Goal: Task Accomplishment & Management: Manage account settings

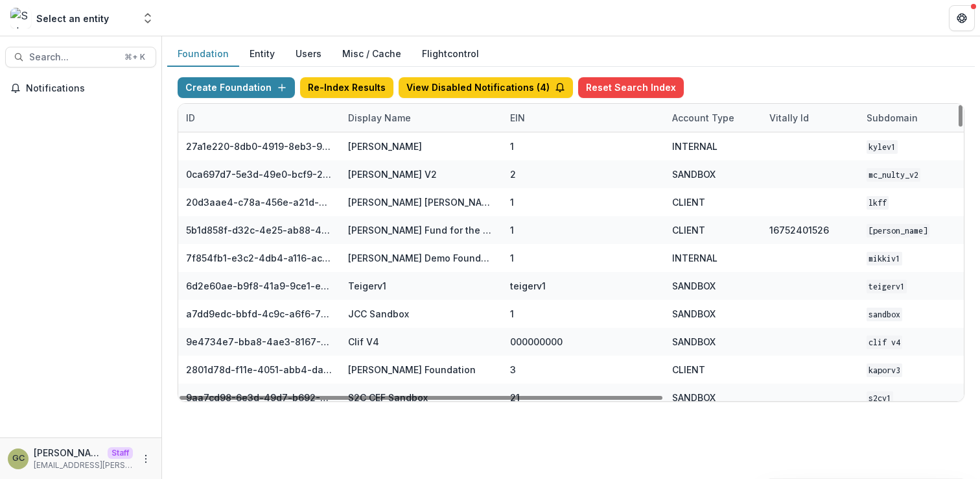
click at [379, 121] on div "Display Name" at bounding box center [379, 118] width 78 height 14
click at [377, 146] on input at bounding box center [421, 147] width 156 height 21
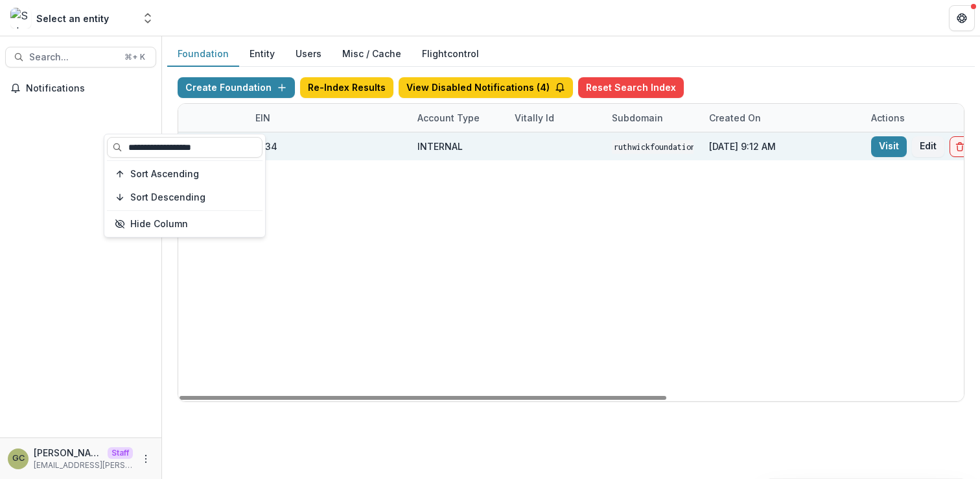
scroll to position [0, 285]
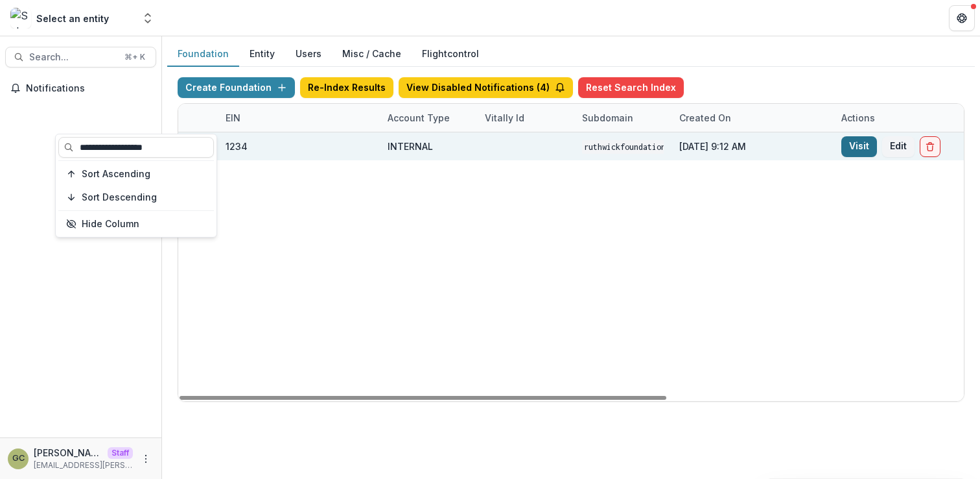
type input "**********"
click at [855, 143] on link "Visit" at bounding box center [860, 146] width 36 height 21
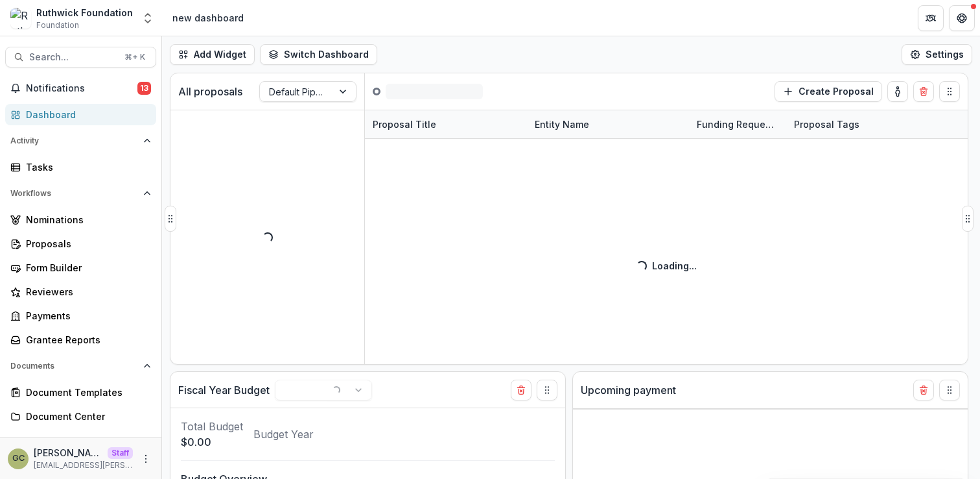
select select "**********"
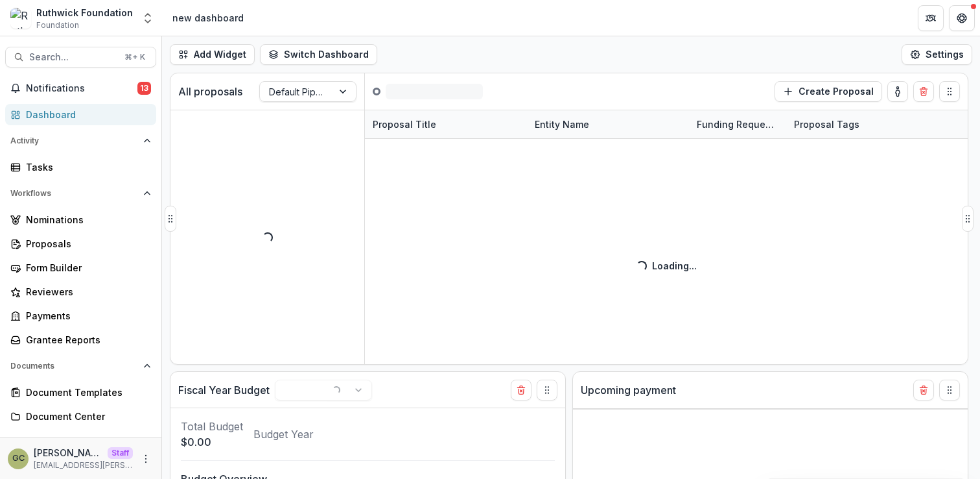
select select "**********"
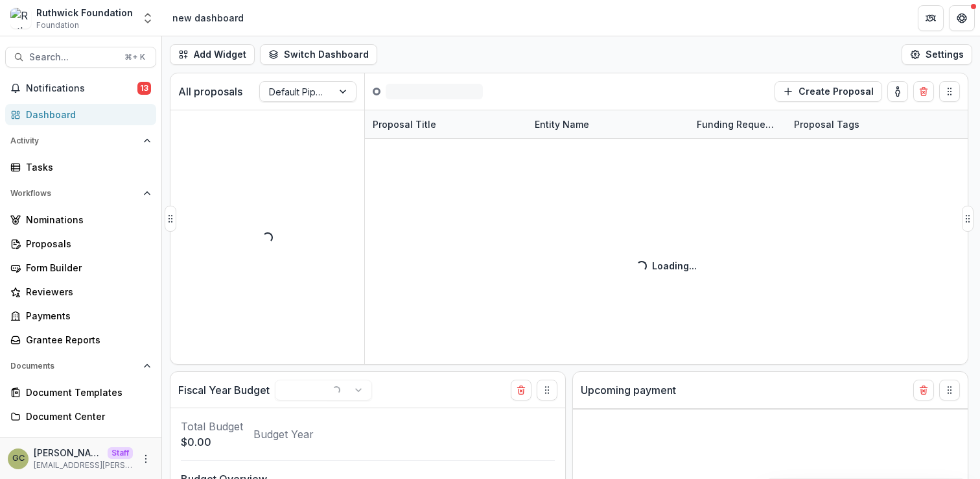
select select "**********"
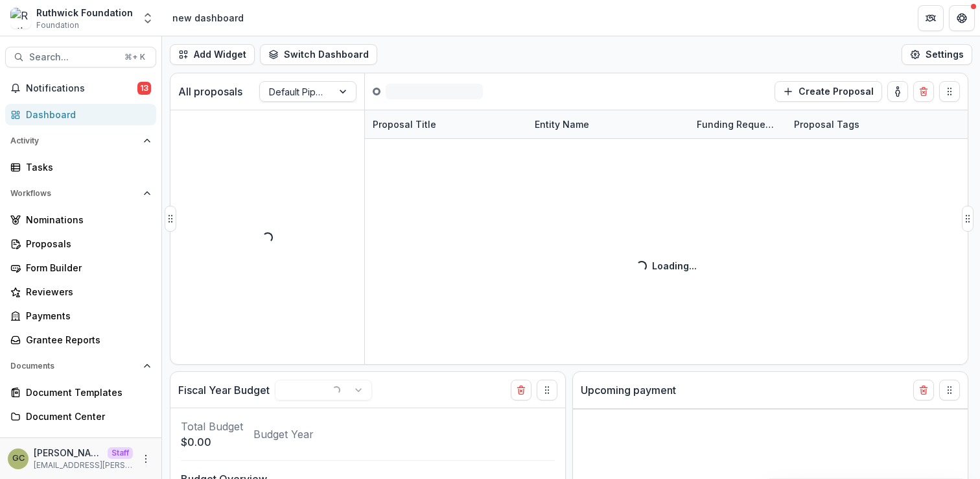
select select "**********"
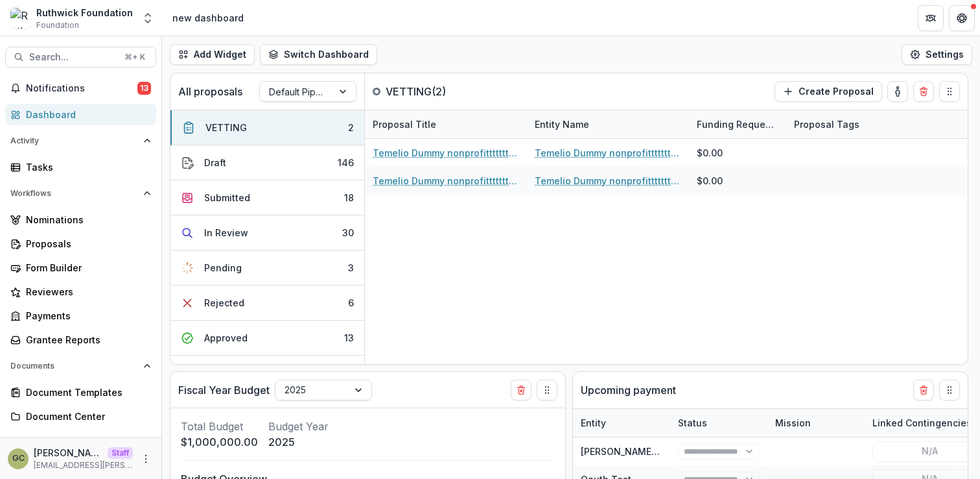
click at [674, 41] on div "Add Widget Switch Dashboard new dashboard Finance Dash My other 1 New Dashboard…" at bounding box center [571, 54] width 818 height 36
click at [86, 239] on div "Proposals" at bounding box center [86, 244] width 120 height 14
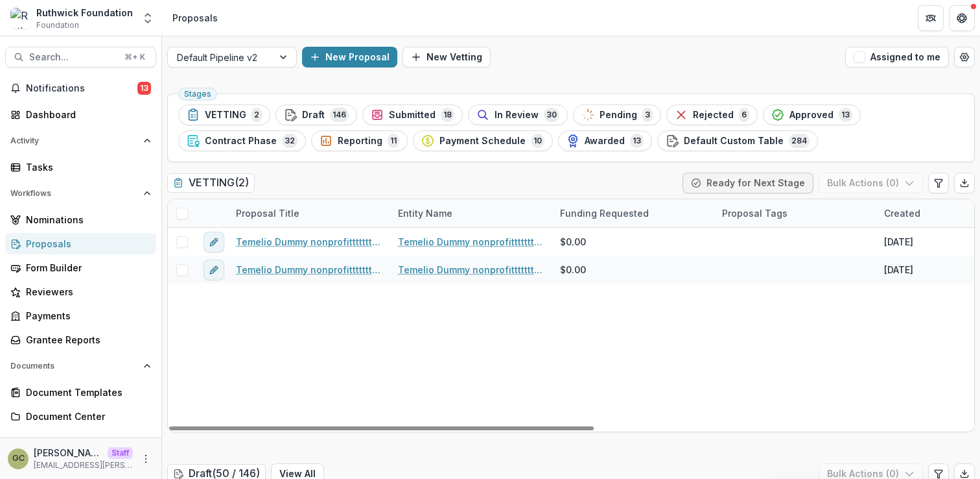
click at [457, 187] on div "VETTING ( 2 ) Ready for Next Stage Bulk Actions ( 0 )" at bounding box center [571, 185] width 808 height 26
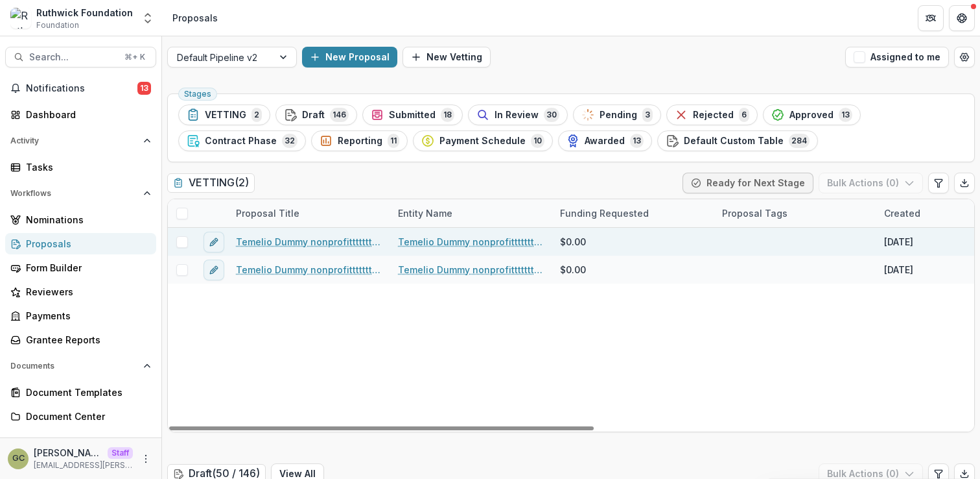
click at [277, 243] on link "Temelio Dummy nonprofittttttttt a4 sda16s5d - 2025 - A1" at bounding box center [309, 242] width 147 height 14
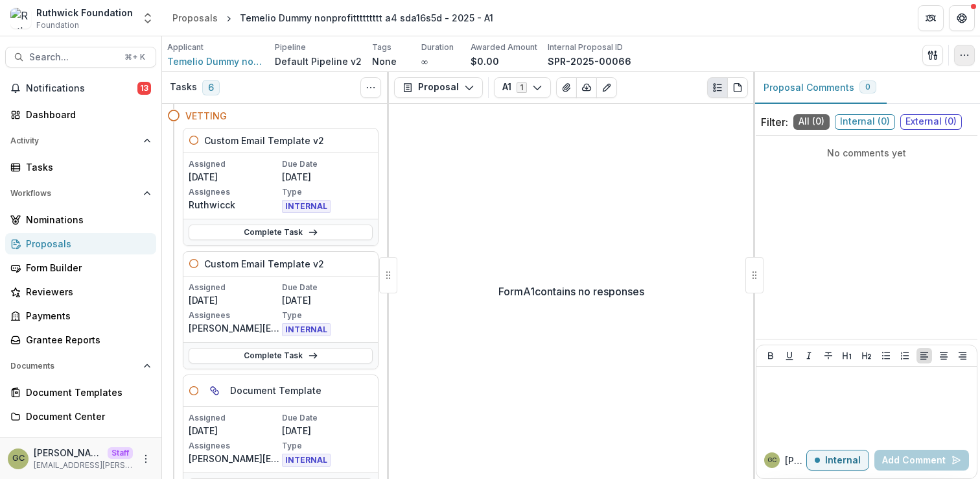
click at [964, 54] on icon "button" at bounding box center [965, 55] width 10 height 10
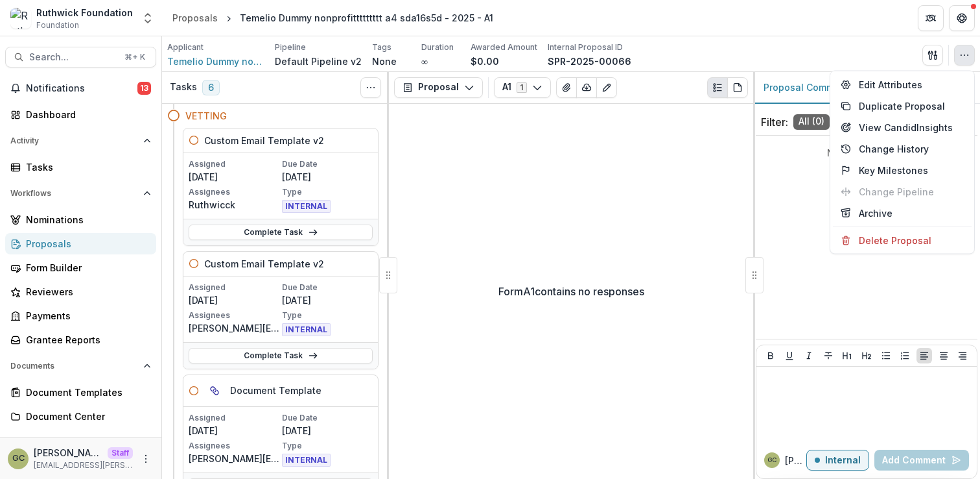
click at [853, 11] on header "Proposals Temelio Dummy nonprofittttttttt a4 sda16s5d - 2025 - A1" at bounding box center [571, 18] width 818 height 36
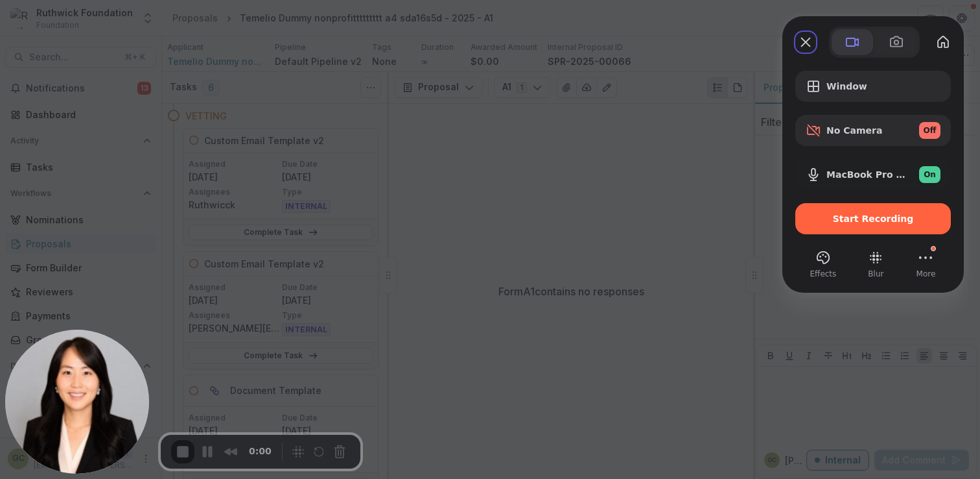
click at [851, 49] on span at bounding box center [853, 42] width 16 height 16
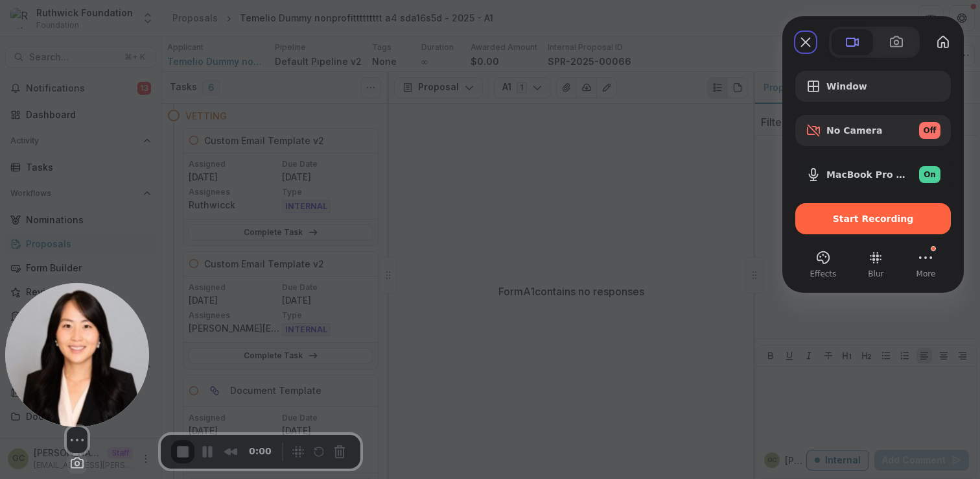
click at [74, 453] on button "Change photo" at bounding box center [77, 463] width 21 height 21
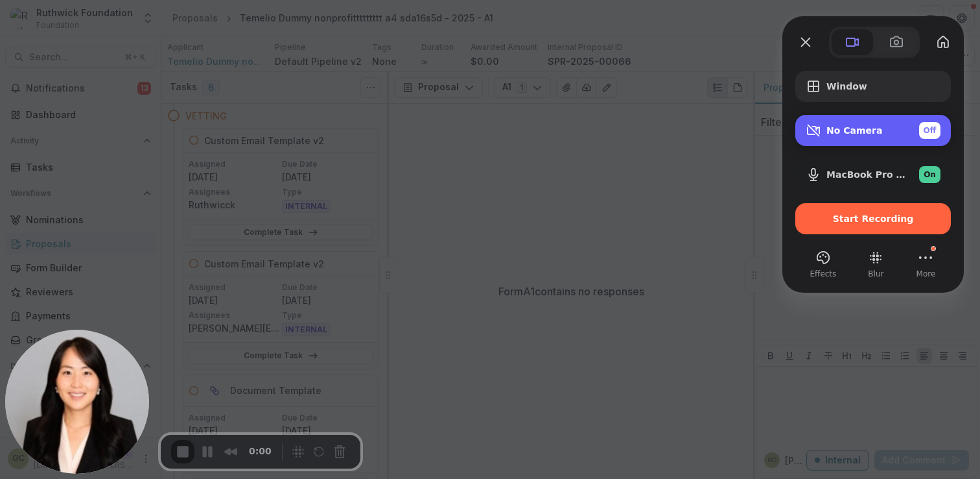
click at [851, 132] on span "No Camera" at bounding box center [855, 130] width 56 height 10
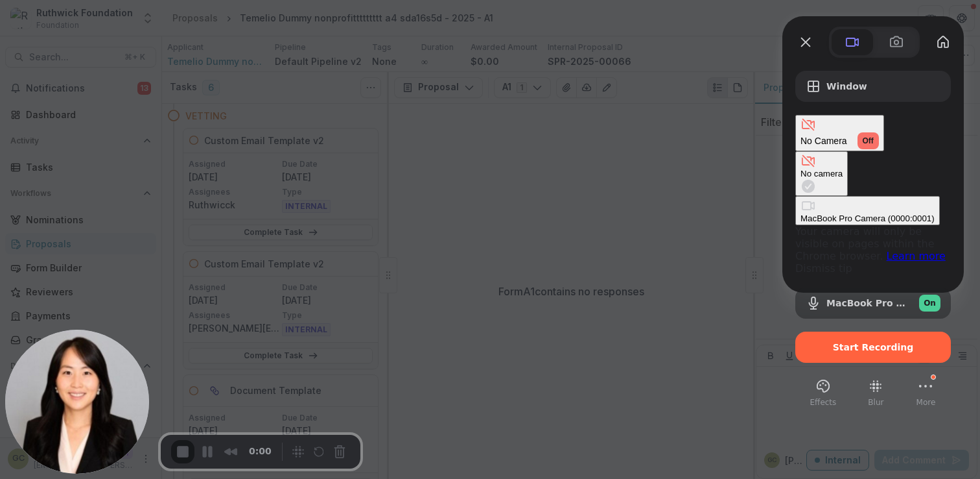
click at [801, 213] on div "MacBook Pro Camera (0000:0001)" at bounding box center [868, 218] width 134 height 10
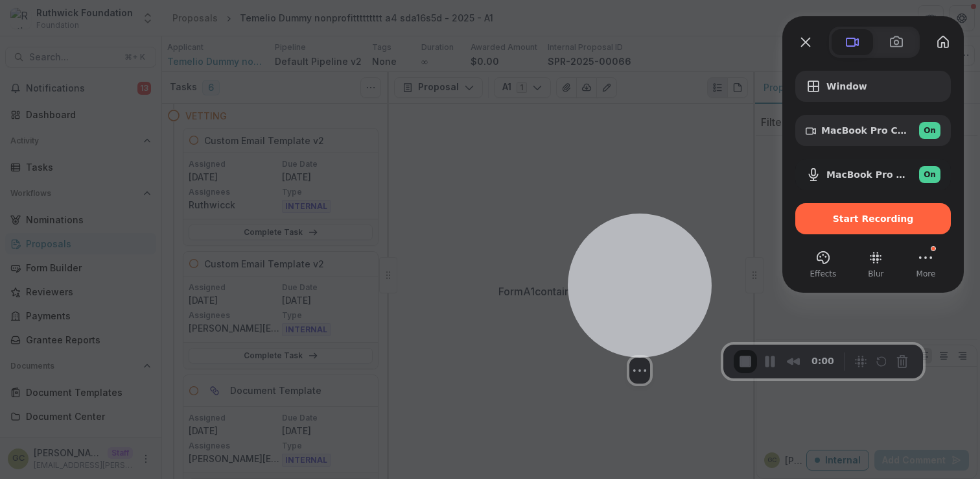
drag, startPoint x: 79, startPoint y: 355, endPoint x: 659, endPoint y: 254, distance: 589.1
click at [659, 254] on div at bounding box center [640, 285] width 144 height 144
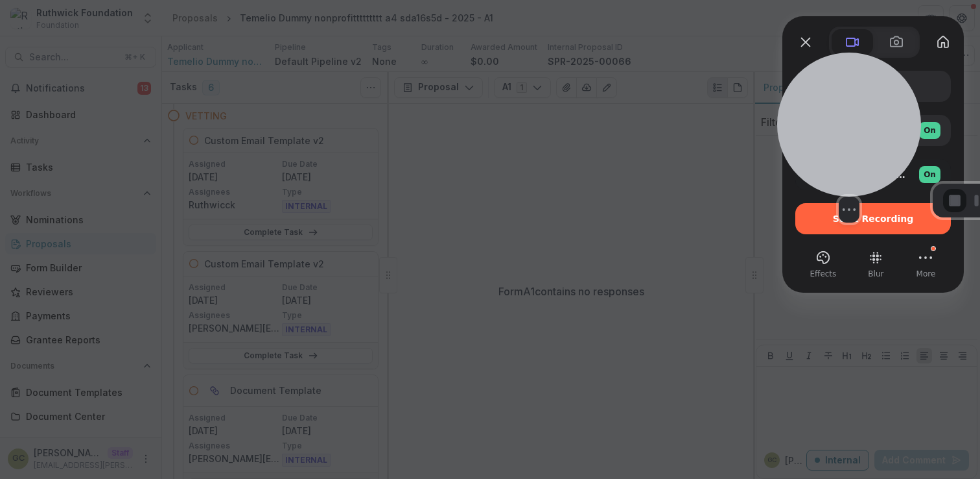
drag, startPoint x: 659, startPoint y: 254, endPoint x: 852, endPoint y: 104, distance: 243.6
click at [852, 104] on div at bounding box center [849, 125] width 144 height 144
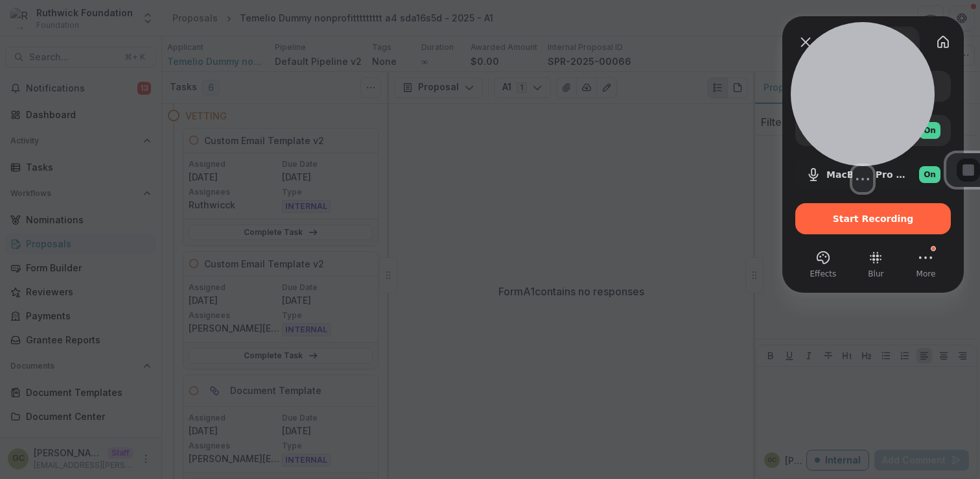
drag, startPoint x: 852, startPoint y: 104, endPoint x: 866, endPoint y: 74, distance: 33.4
click at [866, 74] on div at bounding box center [863, 94] width 144 height 144
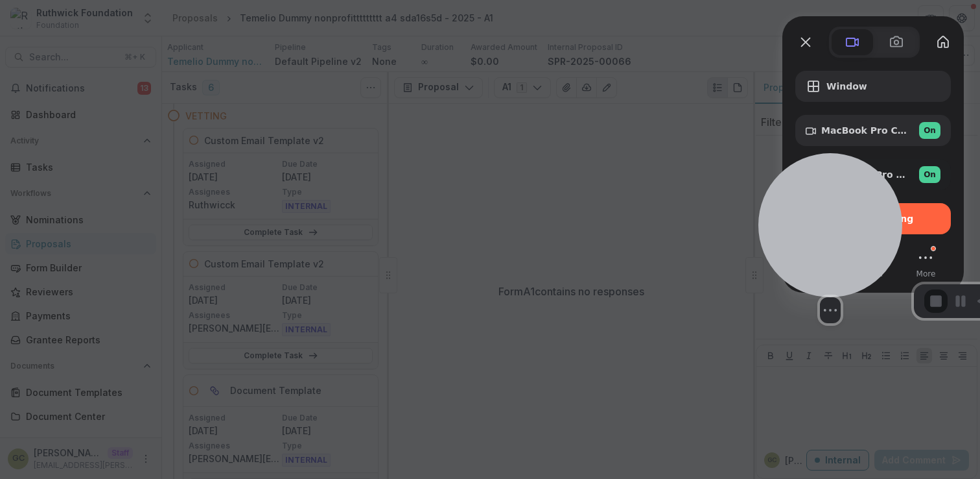
drag, startPoint x: 866, startPoint y: 76, endPoint x: 809, endPoint y: 267, distance: 199.4
click at [809, 267] on div at bounding box center [831, 225] width 144 height 144
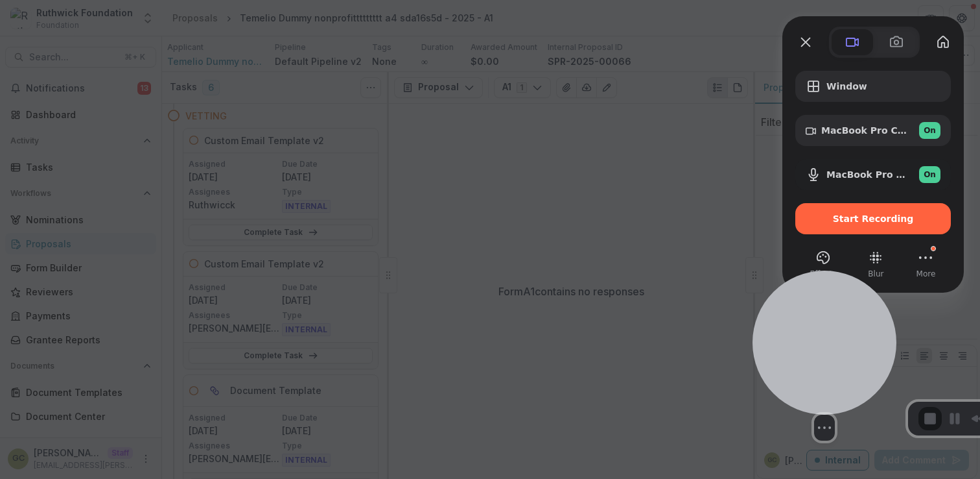
drag, startPoint x: 809, startPoint y: 267, endPoint x: 827, endPoint y: 323, distance: 58.6
click at [827, 323] on div at bounding box center [825, 342] width 144 height 144
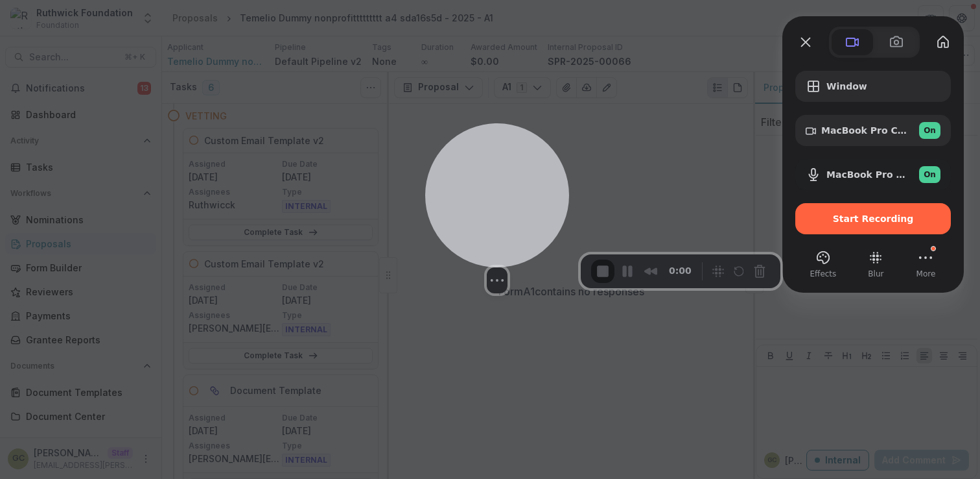
drag, startPoint x: 836, startPoint y: 340, endPoint x: 508, endPoint y: 193, distance: 359.3
click at [508, 193] on div at bounding box center [497, 195] width 144 height 144
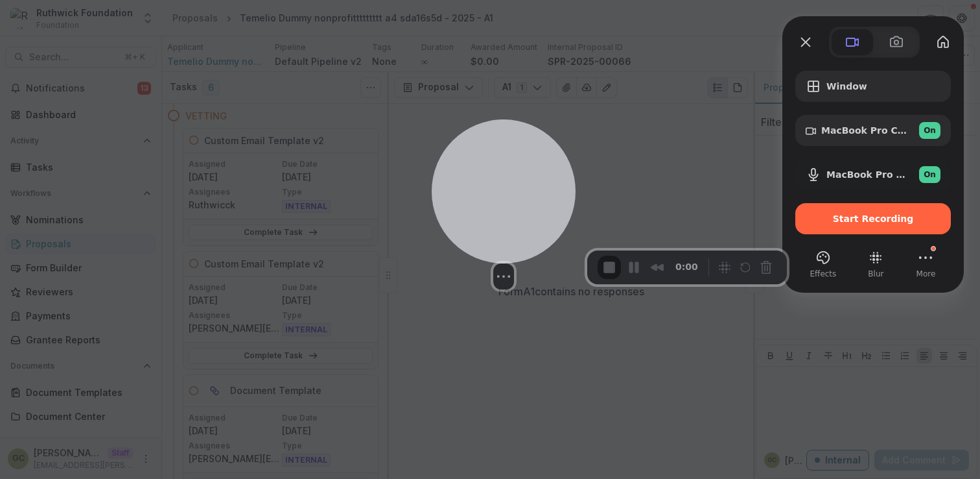
drag, startPoint x: 507, startPoint y: 178, endPoint x: 536, endPoint y: 150, distance: 39.9
click at [536, 150] on div at bounding box center [504, 191] width 144 height 144
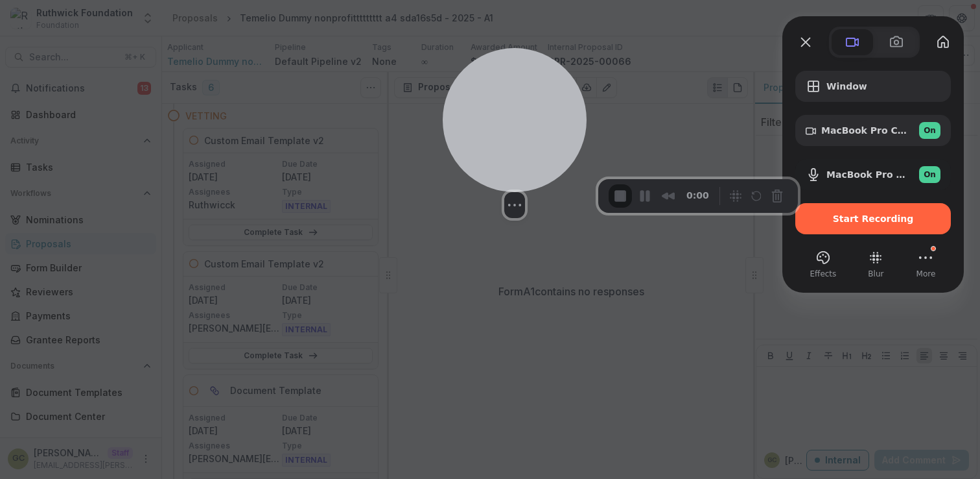
drag, startPoint x: 536, startPoint y: 150, endPoint x: 522, endPoint y: 102, distance: 49.9
click at [522, 102] on div at bounding box center [515, 120] width 144 height 144
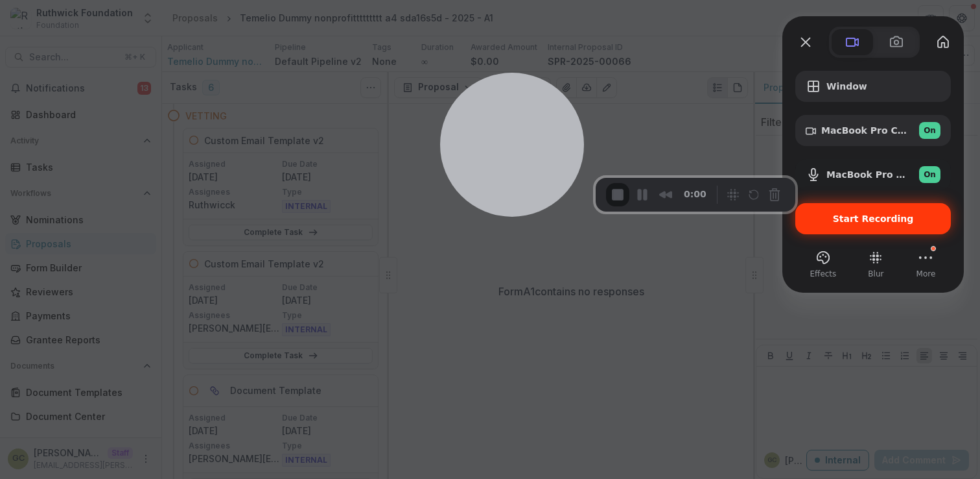
click at [872, 219] on span "Start Recording" at bounding box center [873, 218] width 81 height 10
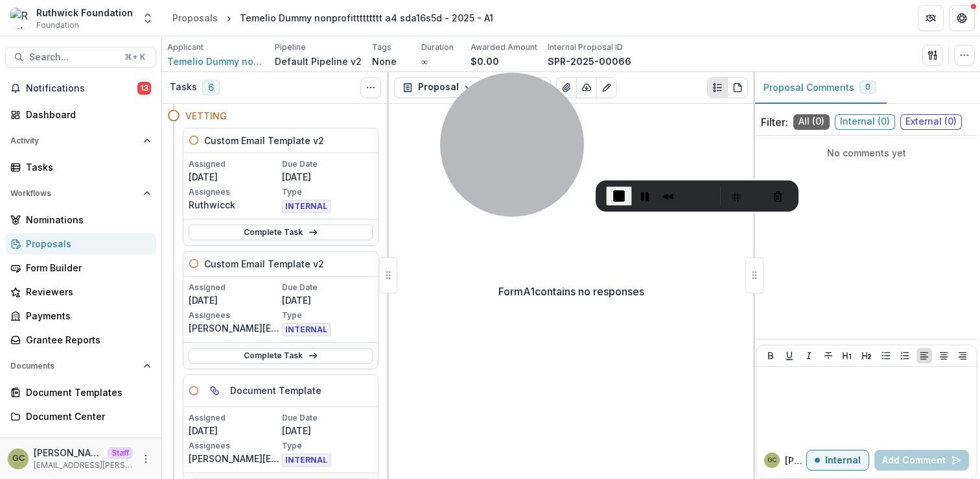
click at [630, 132] on div "Form A1 contains no responses" at bounding box center [571, 291] width 364 height 375
click at [49, 250] on link "Proposals" at bounding box center [80, 243] width 151 height 21
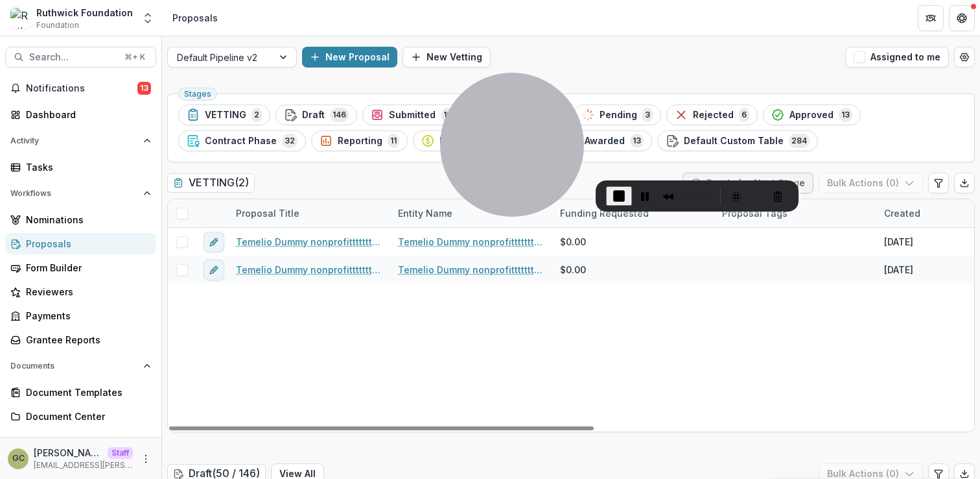
click at [338, 184] on div "VETTING ( 2 ) Ready for Next Stage Bulk Actions ( 0 )" at bounding box center [571, 185] width 808 height 26
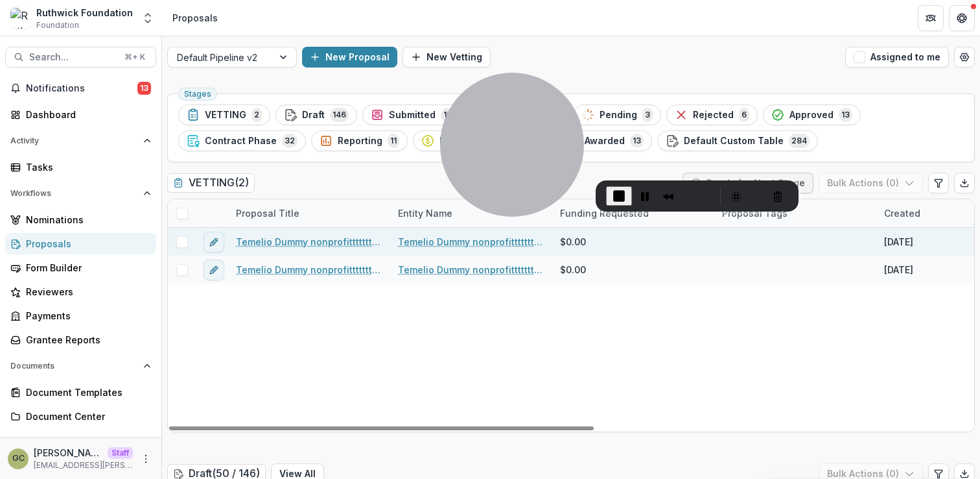
click at [264, 242] on link "Temelio Dummy nonprofittttttttt a4 sda16s5d - 2025 - A1" at bounding box center [309, 242] width 147 height 14
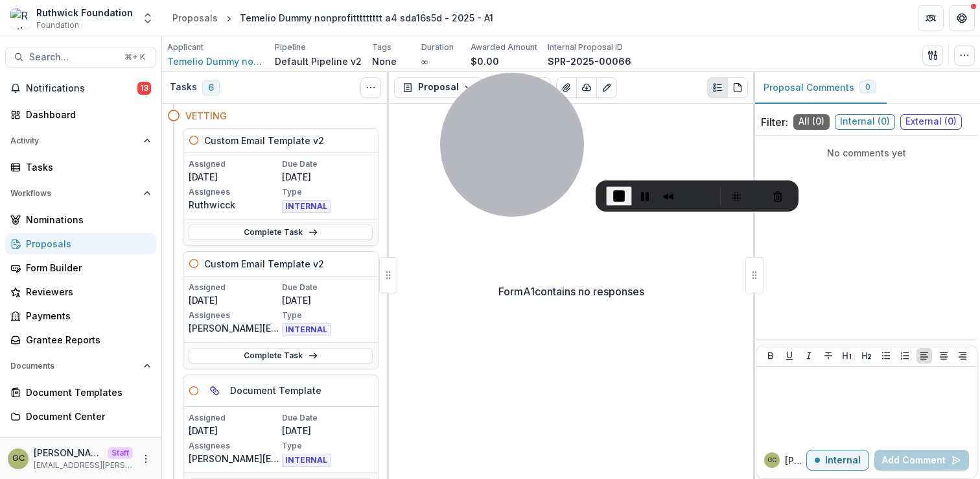
click at [715, 140] on div "Form A1 contains no responses" at bounding box center [571, 291] width 364 height 375
click at [964, 57] on icon "button" at bounding box center [965, 55] width 10 height 10
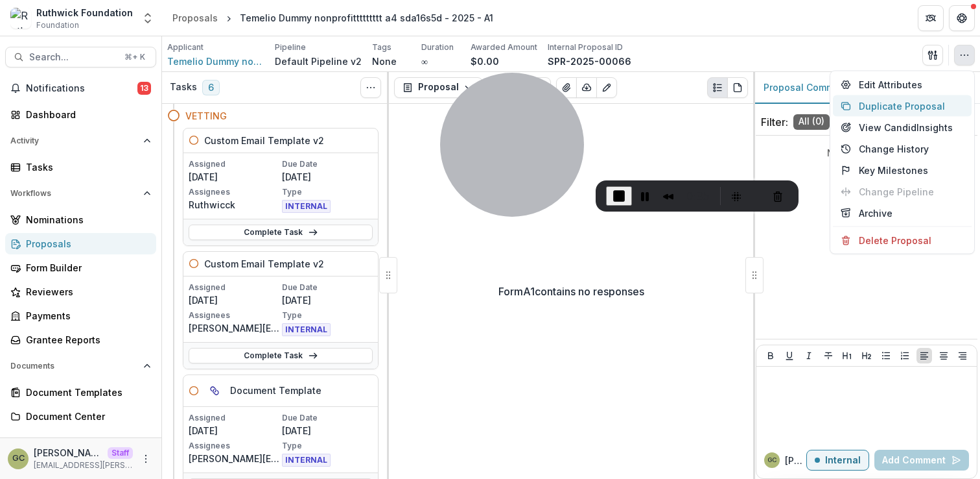
click at [856, 109] on button "Duplicate Proposal" at bounding box center [902, 105] width 139 height 21
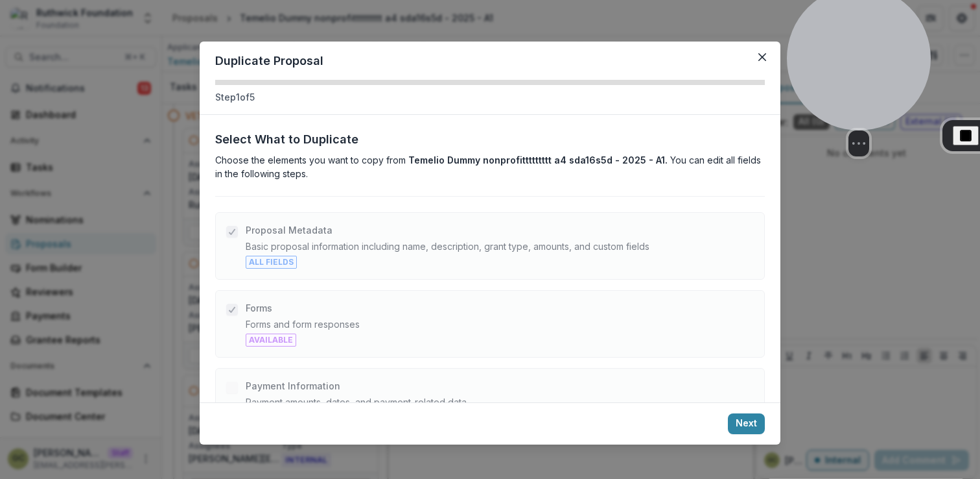
drag, startPoint x: 528, startPoint y: 88, endPoint x: 875, endPoint y: 28, distance: 352.0
click at [875, 28] on div at bounding box center [859, 58] width 144 height 144
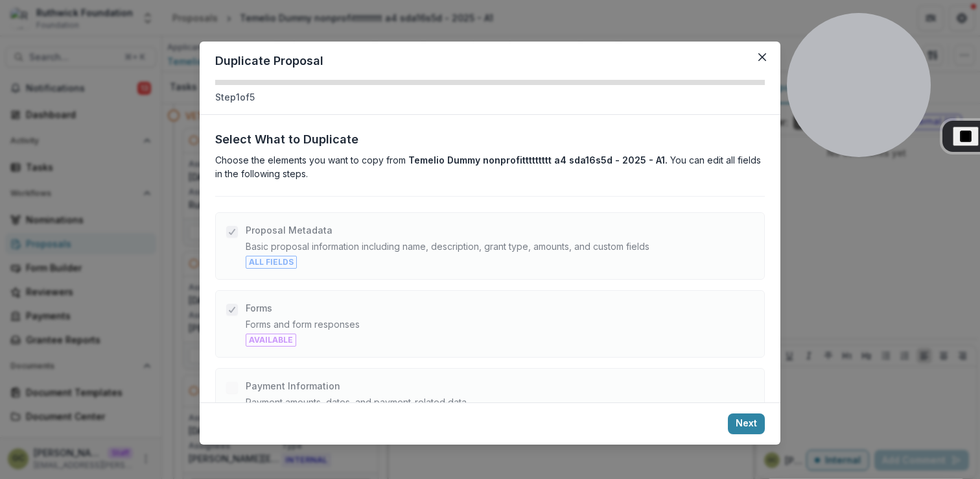
click at [557, 136] on p "Select What to Duplicate" at bounding box center [490, 139] width 550 height 18
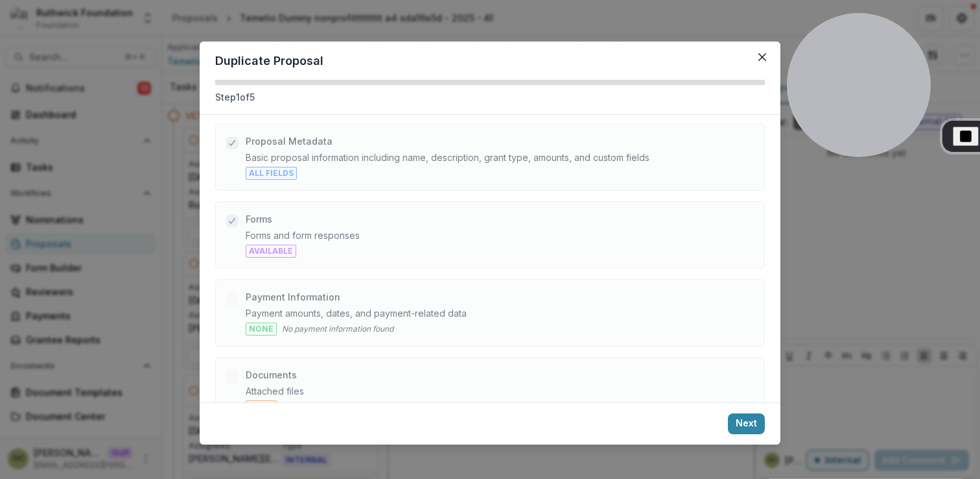
scroll to position [176, 0]
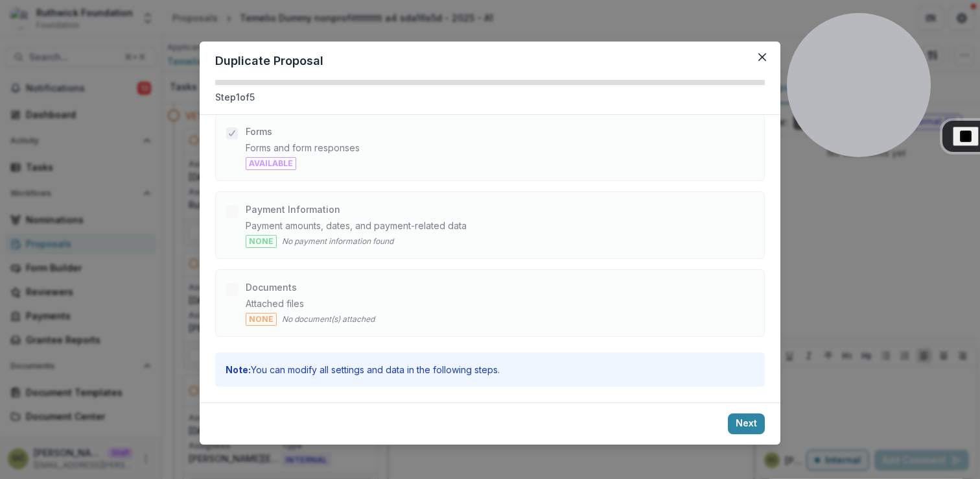
click at [701, 370] on p "Note: You can modify all settings and data in the following steps." at bounding box center [490, 369] width 529 height 14
click at [742, 419] on button "Next" at bounding box center [746, 423] width 37 height 21
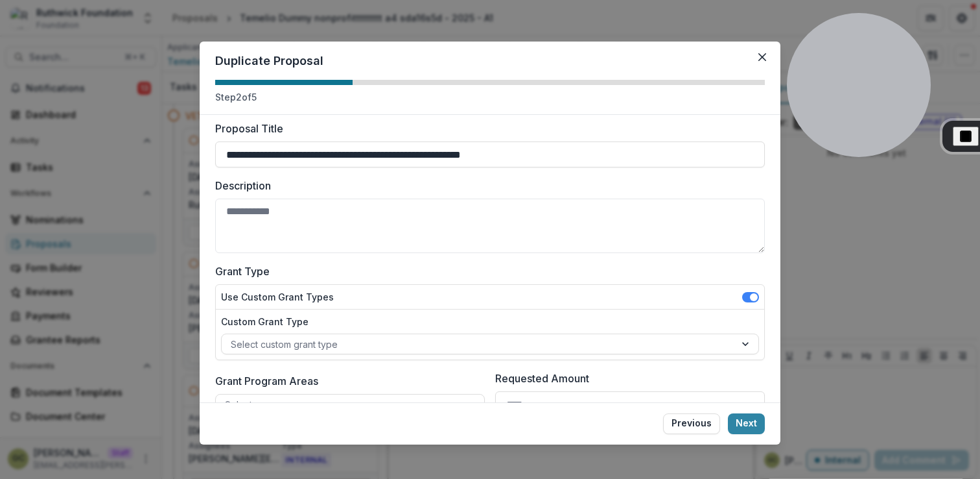
scroll to position [63, 0]
click at [465, 154] on input "**********" at bounding box center [490, 153] width 550 height 26
click at [455, 202] on textarea "Description" at bounding box center [490, 224] width 550 height 54
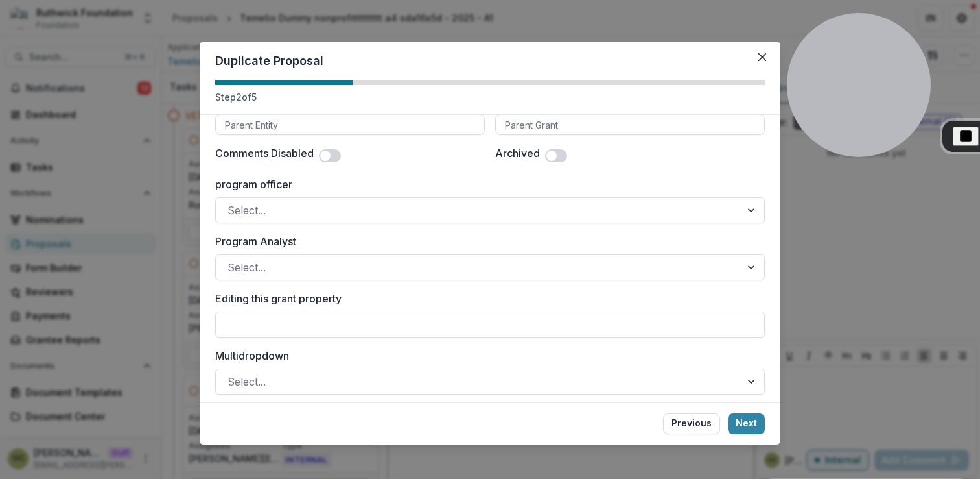
scroll to position [849, 0]
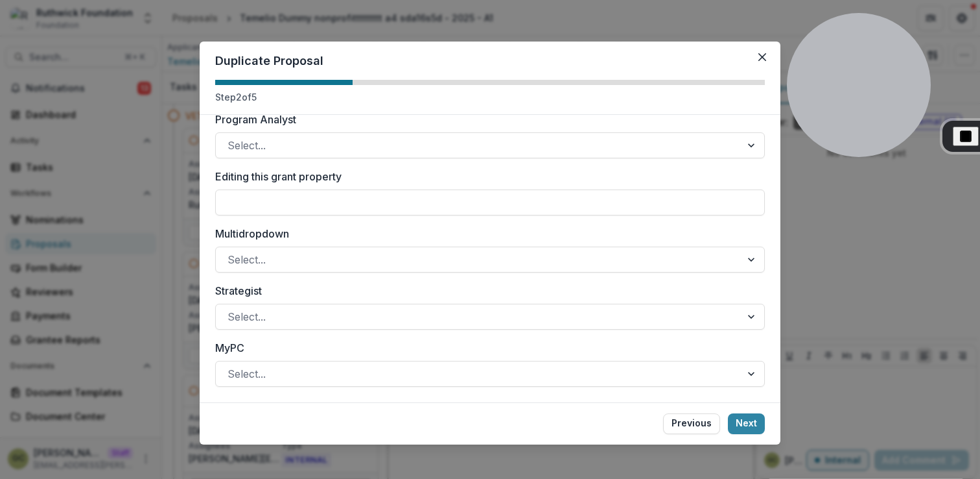
click at [449, 185] on div "Editing this grant property" at bounding box center [490, 192] width 550 height 47
click at [746, 419] on button "Next" at bounding box center [746, 423] width 37 height 21
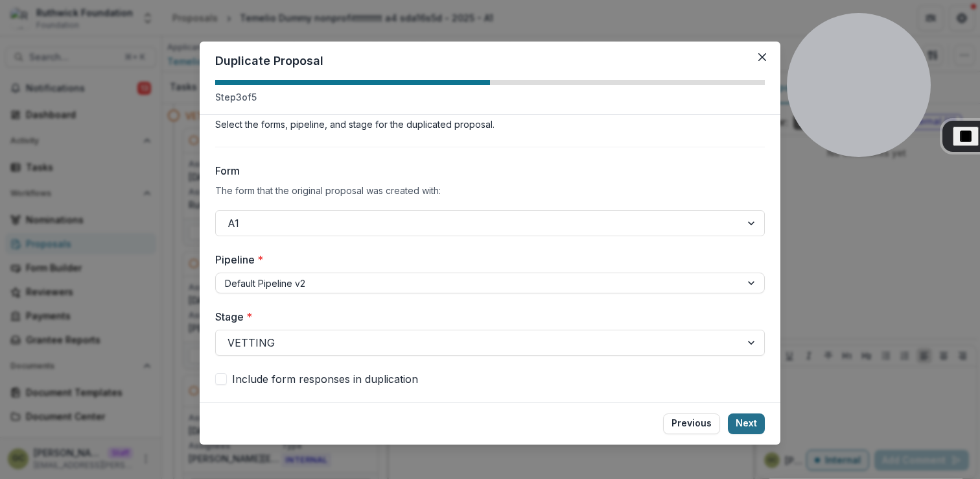
scroll to position [36, 0]
click at [746, 420] on button "Next" at bounding box center [746, 423] width 37 height 21
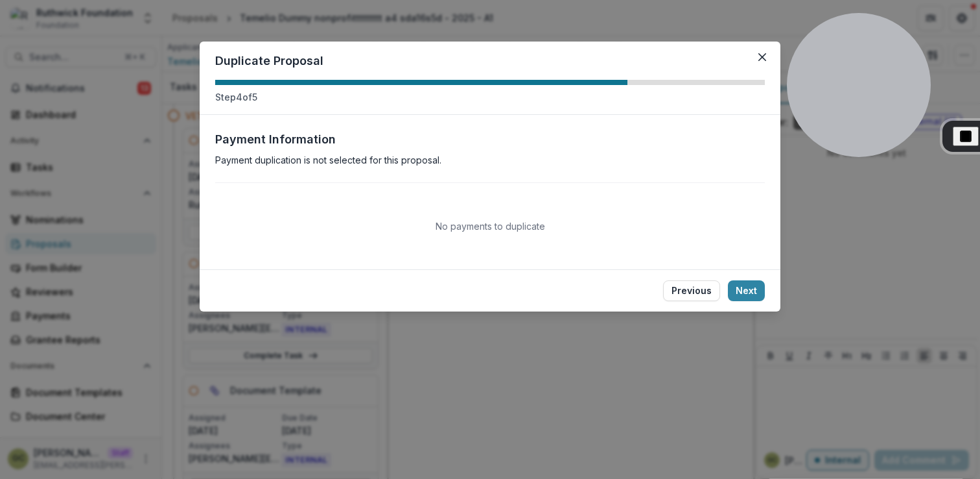
click at [701, 235] on div "No payments to duplicate" at bounding box center [490, 225] width 550 height 55
click at [743, 287] on button "Next" at bounding box center [746, 290] width 37 height 21
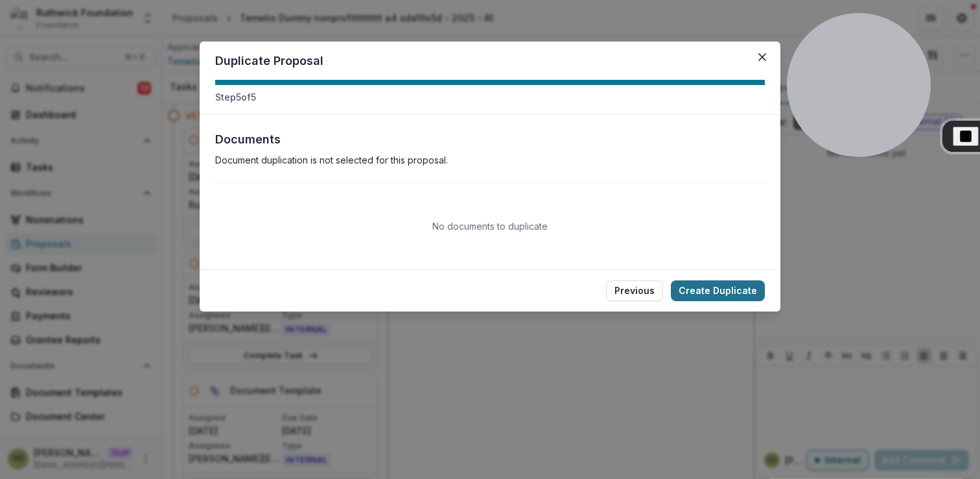
click at [733, 287] on button "Create Duplicate" at bounding box center [718, 290] width 94 height 21
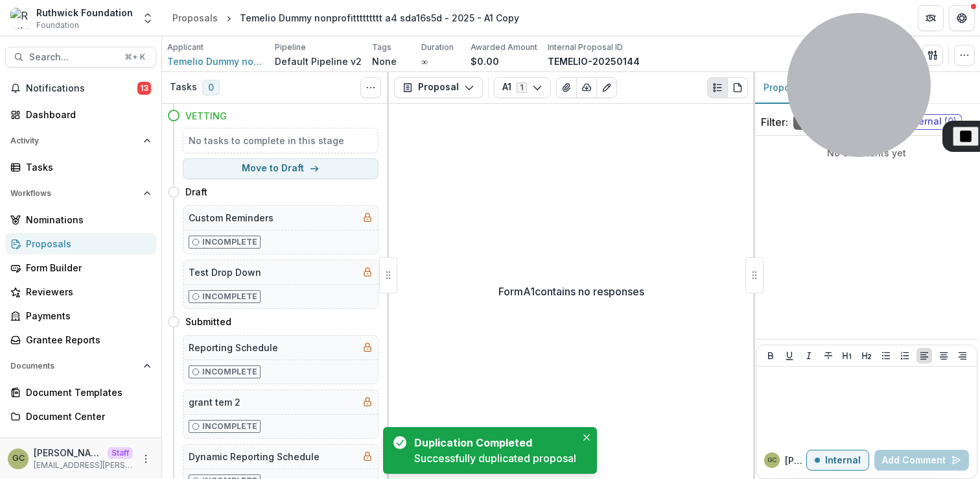
click at [554, 235] on div "Form A1 contains no responses" at bounding box center [571, 291] width 364 height 375
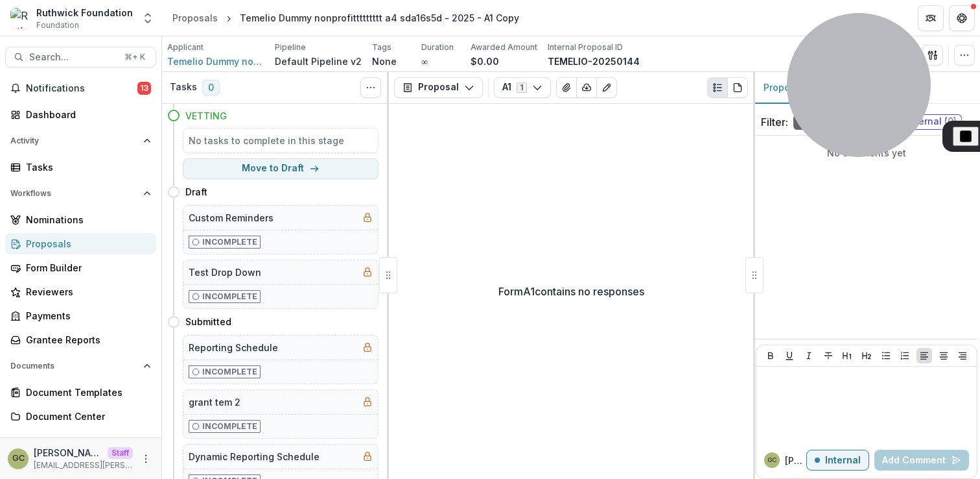
click at [542, 145] on div "Form A1 contains no responses" at bounding box center [571, 291] width 364 height 375
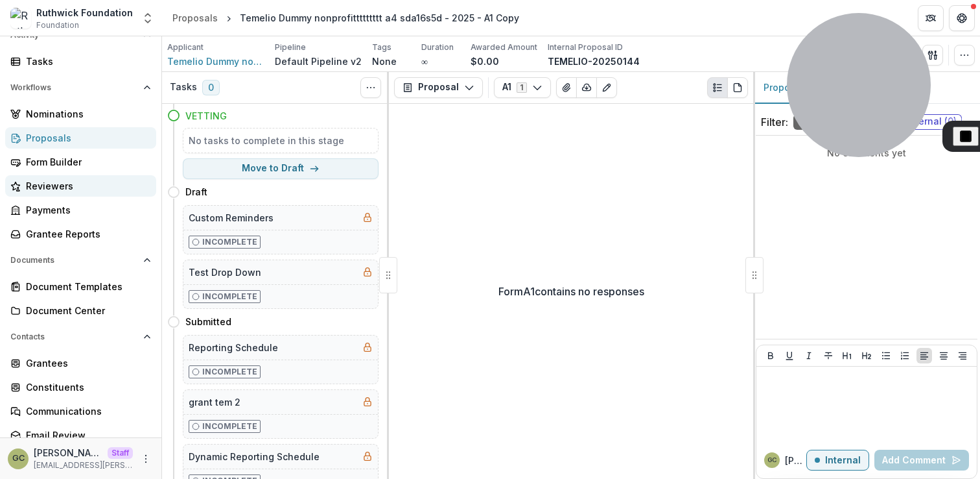
scroll to position [158, 0]
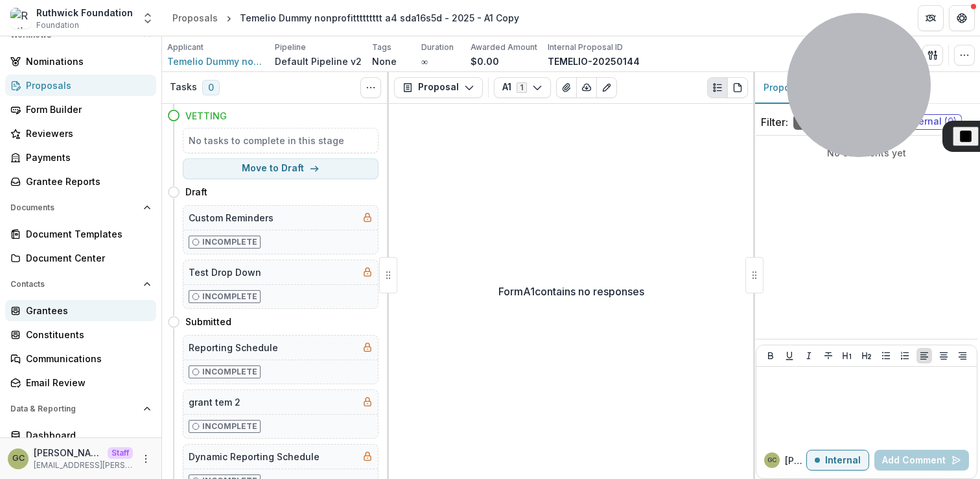
click at [73, 306] on div "Grantees" at bounding box center [86, 310] width 120 height 14
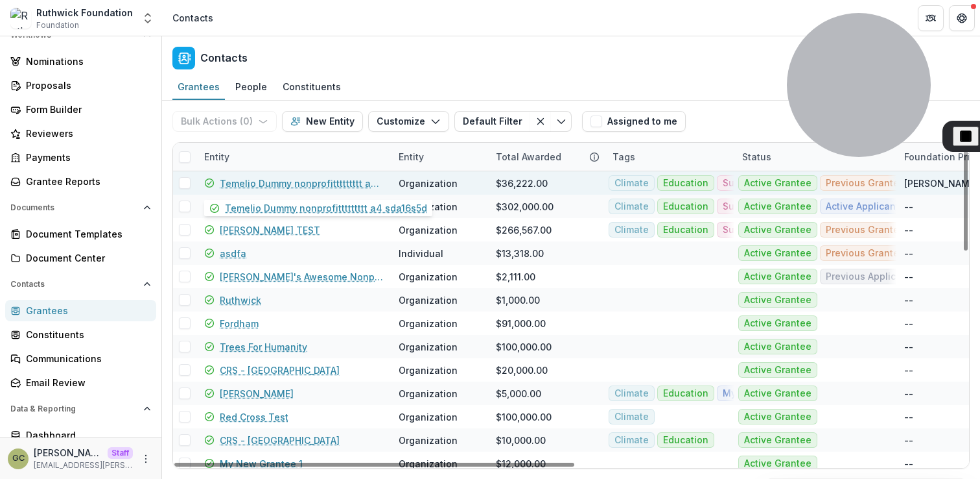
click at [327, 181] on link "Temelio Dummy nonprofittttttttt a4 sda16s5d" at bounding box center [301, 183] width 163 height 14
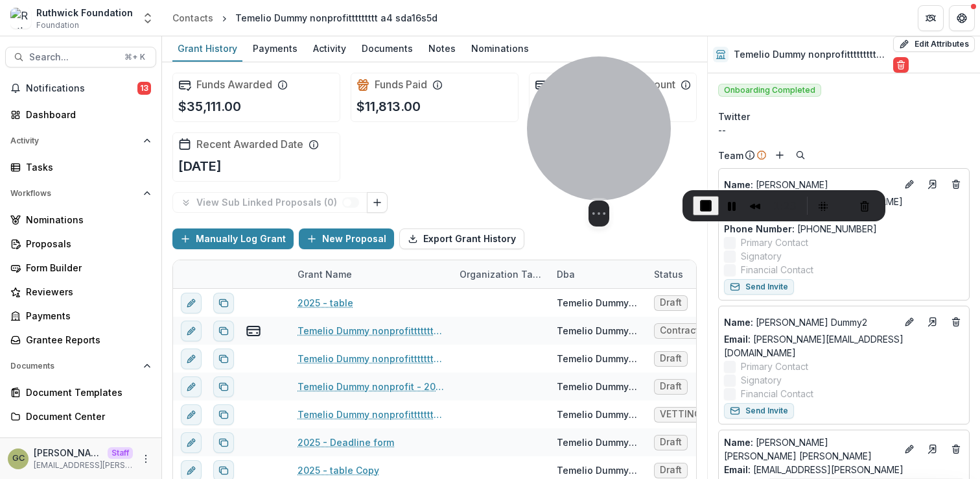
drag, startPoint x: 851, startPoint y: 54, endPoint x: 591, endPoint y: 121, distance: 268.4
click at [591, 121] on div at bounding box center [599, 128] width 144 height 144
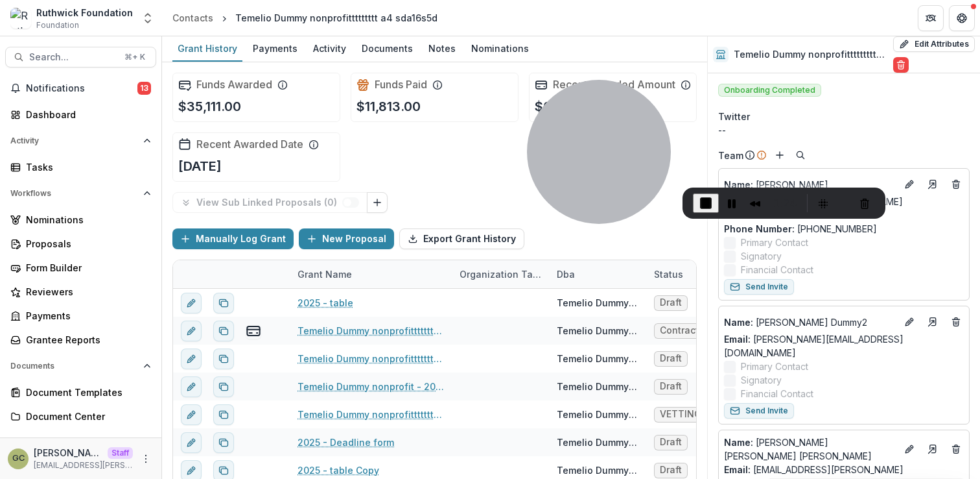
click at [422, 167] on div "Funds Awarded $35,111.00 Funds Paid $11,813.00 Recent Awarded Amount $0.00 Rece…" at bounding box center [434, 127] width 525 height 130
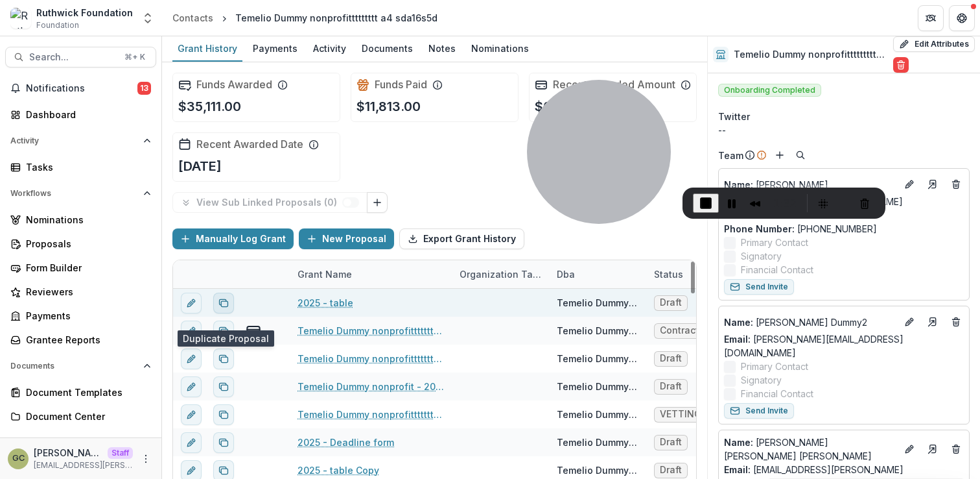
click at [223, 306] on rect "Duplicate proposal" at bounding box center [224, 303] width 6 height 5
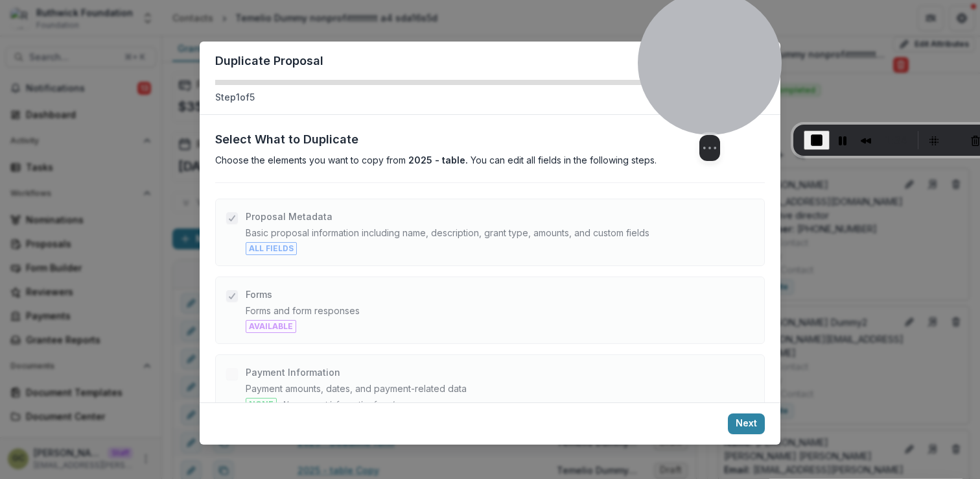
drag, startPoint x: 595, startPoint y: 121, endPoint x: 705, endPoint y: 57, distance: 127.8
click at [705, 57] on div at bounding box center [710, 63] width 144 height 144
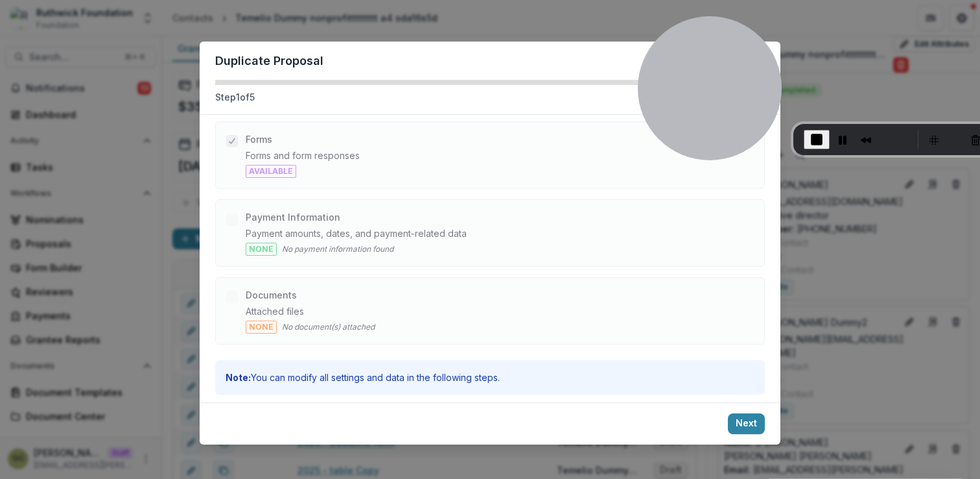
scroll to position [163, 0]
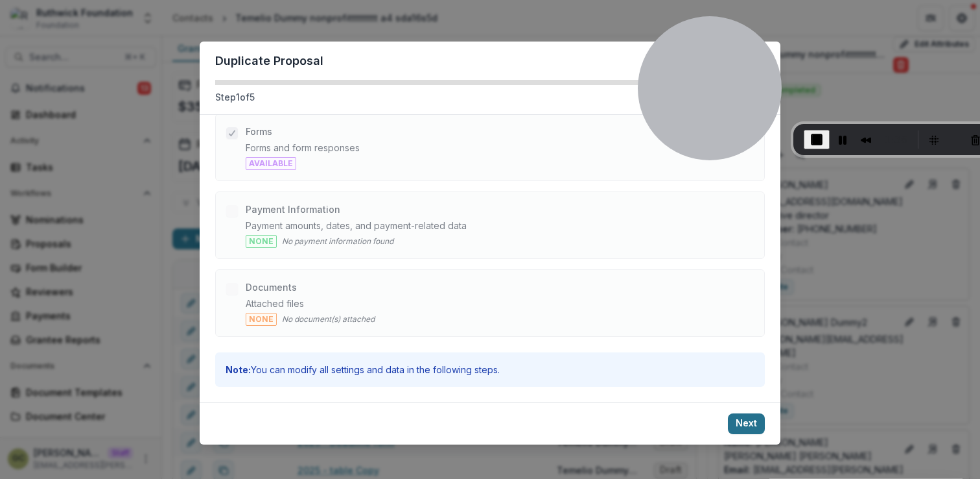
click at [749, 421] on button "Next" at bounding box center [746, 423] width 37 height 21
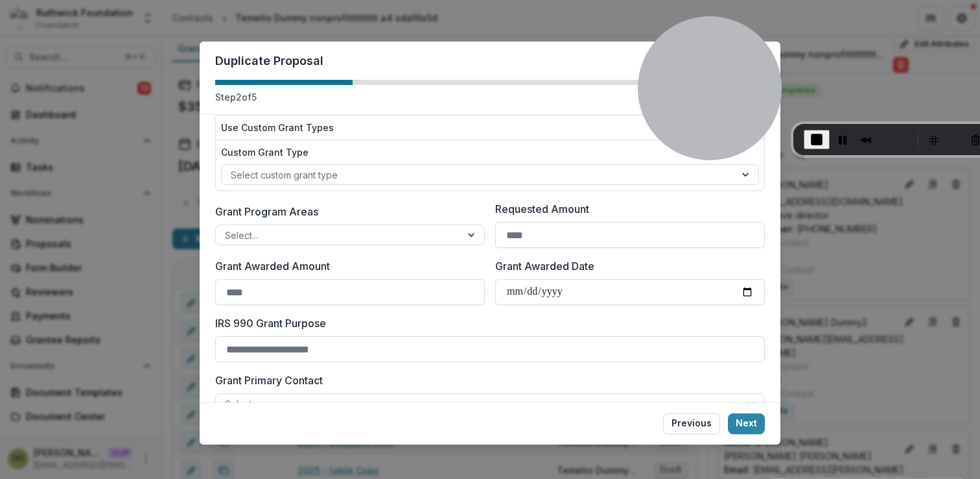
scroll to position [0, 0]
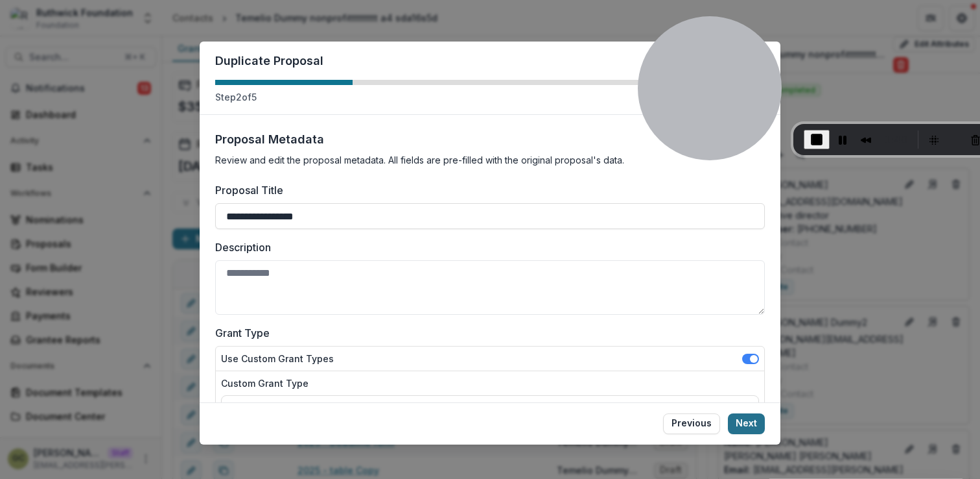
click at [748, 430] on button "Next" at bounding box center [746, 423] width 37 height 21
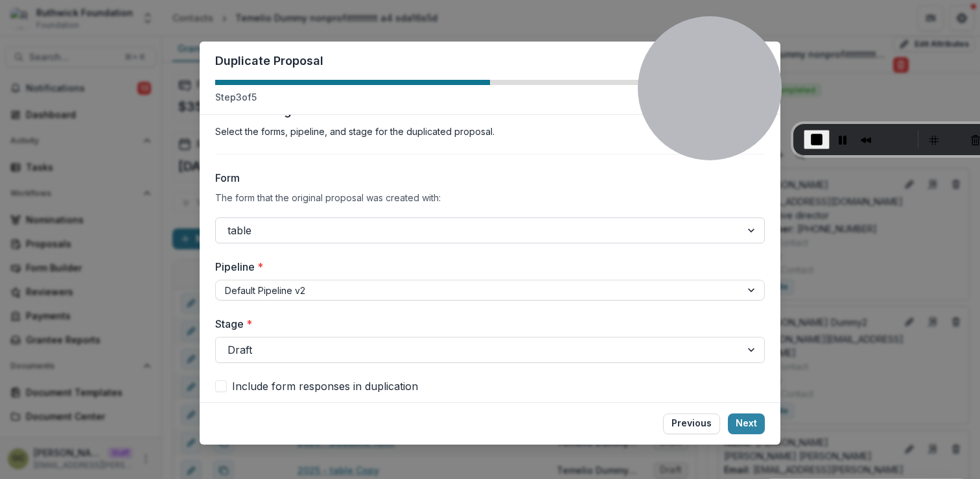
scroll to position [30, 0]
click at [746, 420] on button "Next" at bounding box center [746, 423] width 37 height 21
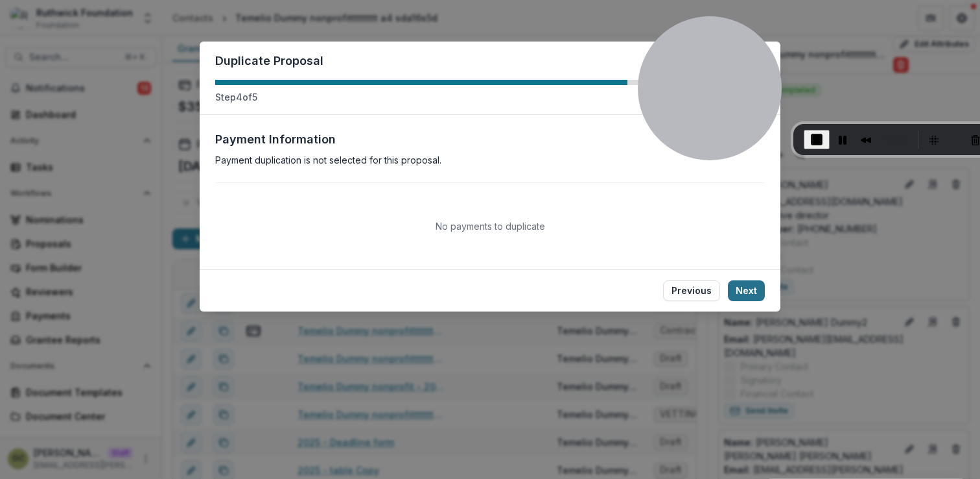
click at [756, 291] on button "Next" at bounding box center [746, 290] width 37 height 21
click at [724, 289] on button "Create Duplicate" at bounding box center [718, 290] width 94 height 21
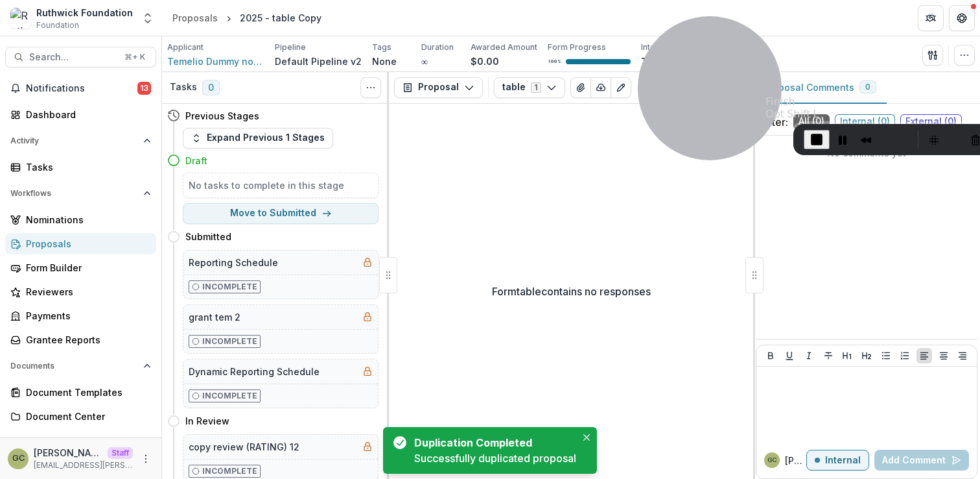
click at [810, 137] on span "End Recording" at bounding box center [817, 140] width 16 height 16
